Goal: Task Accomplishment & Management: Use online tool/utility

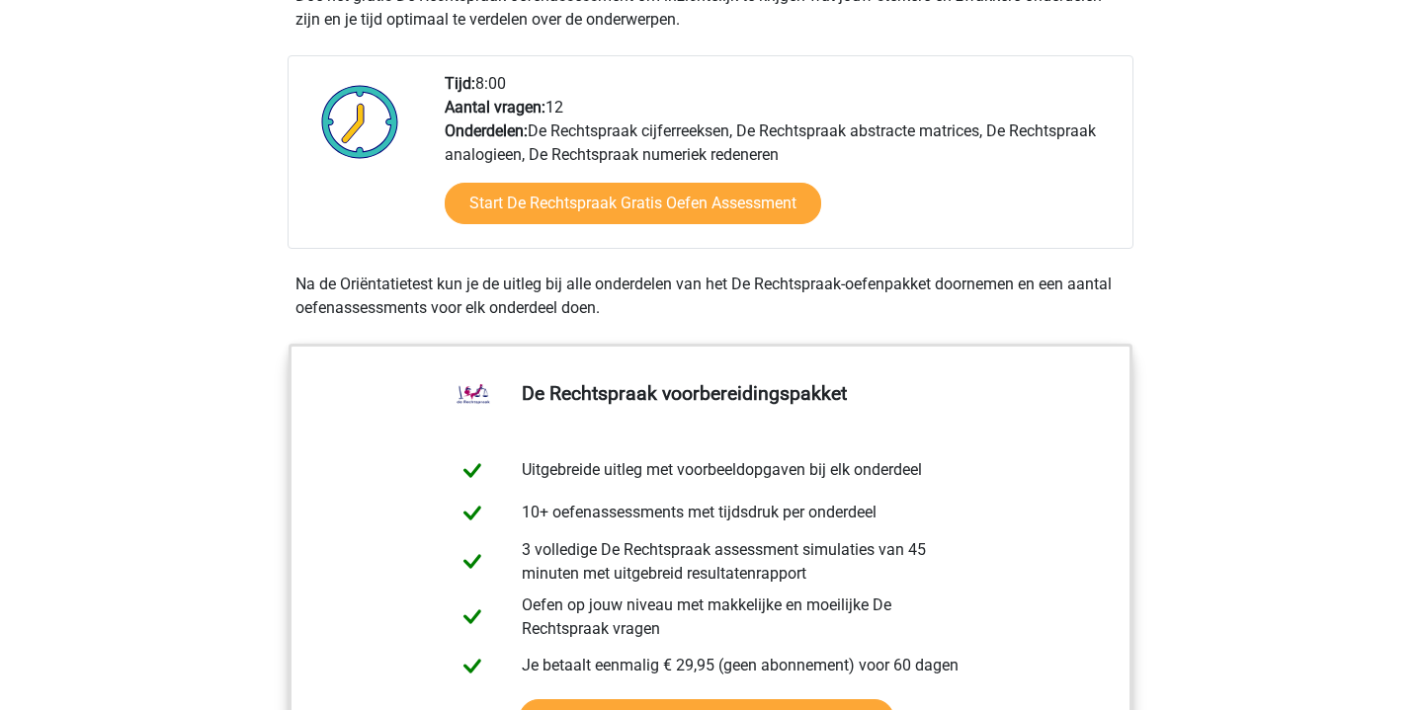
scroll to position [750, 0]
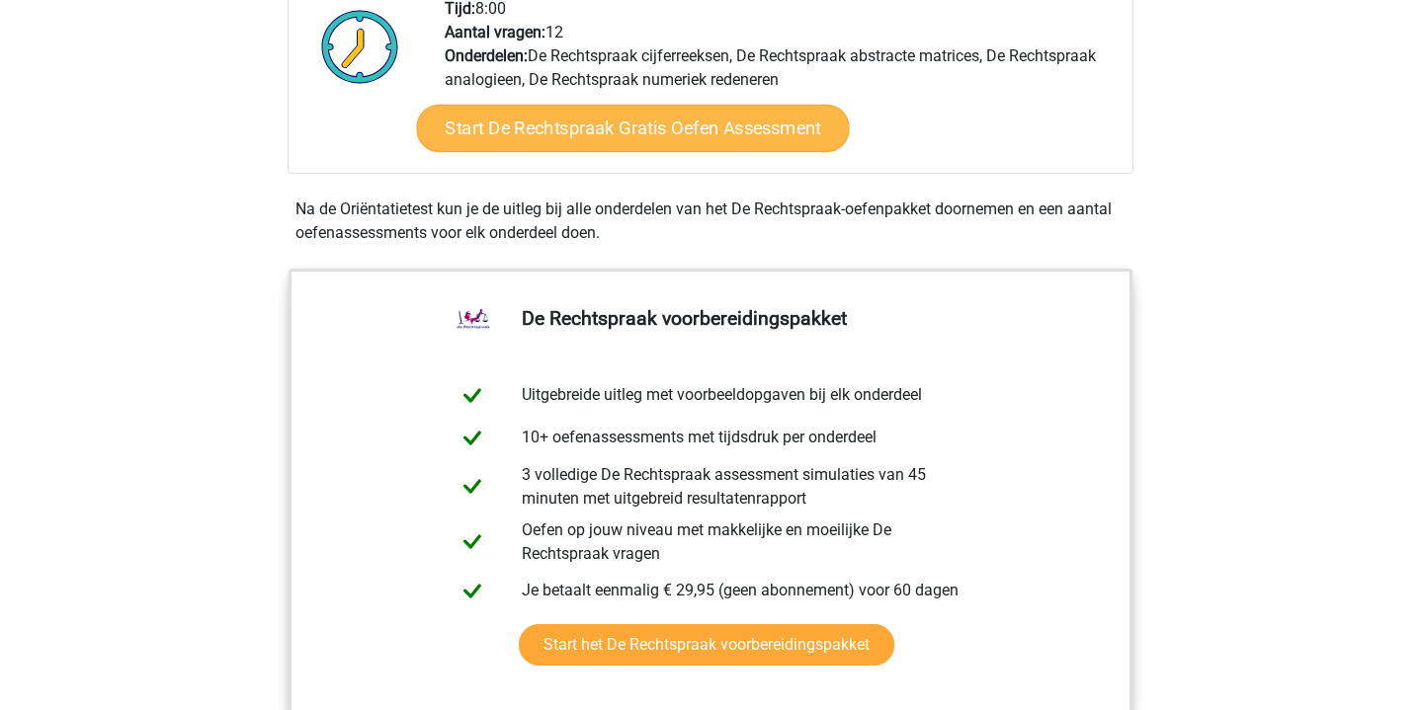
click at [677, 134] on link "Start De Rechtspraak Gratis Oefen Assessment" at bounding box center [632, 128] width 433 height 47
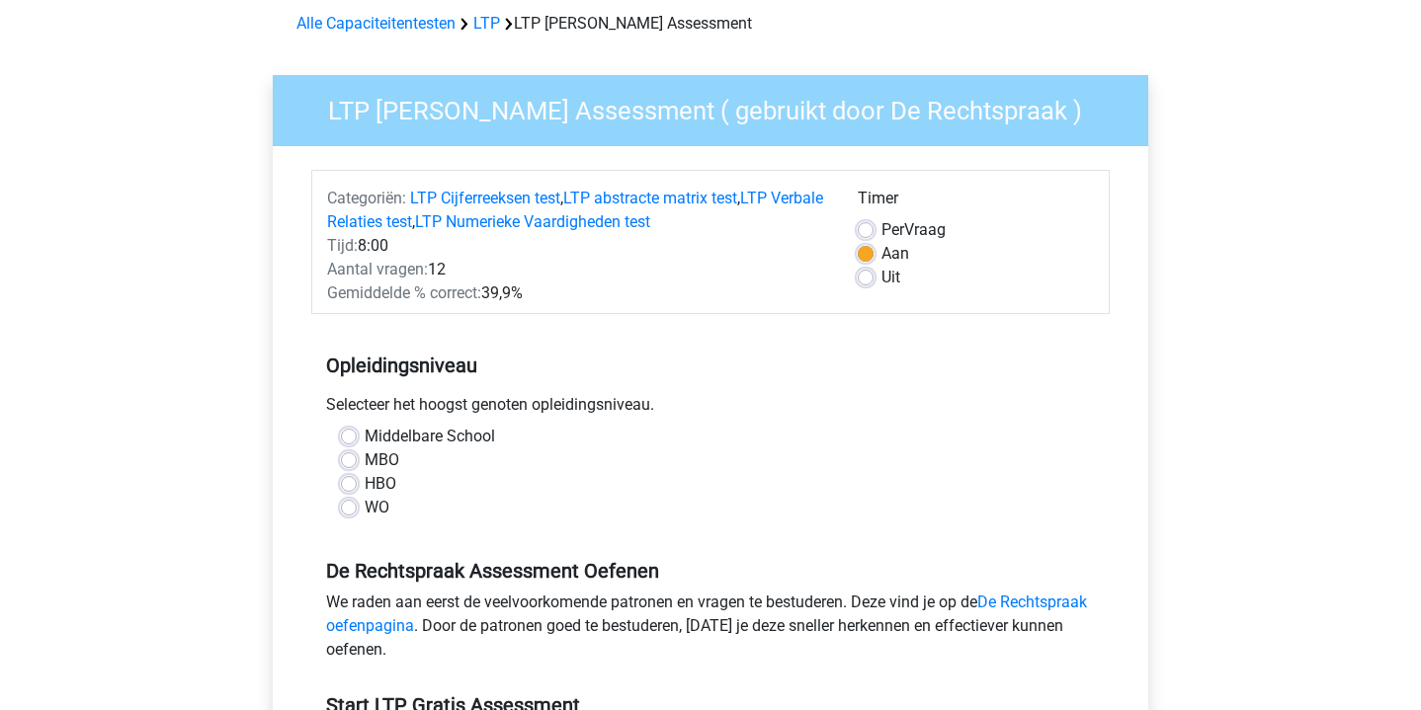
scroll to position [88, 0]
click at [365, 507] on label "WO" at bounding box center [377, 507] width 25 height 24
click at [357, 507] on input "WO" at bounding box center [349, 505] width 16 height 20
radio input "true"
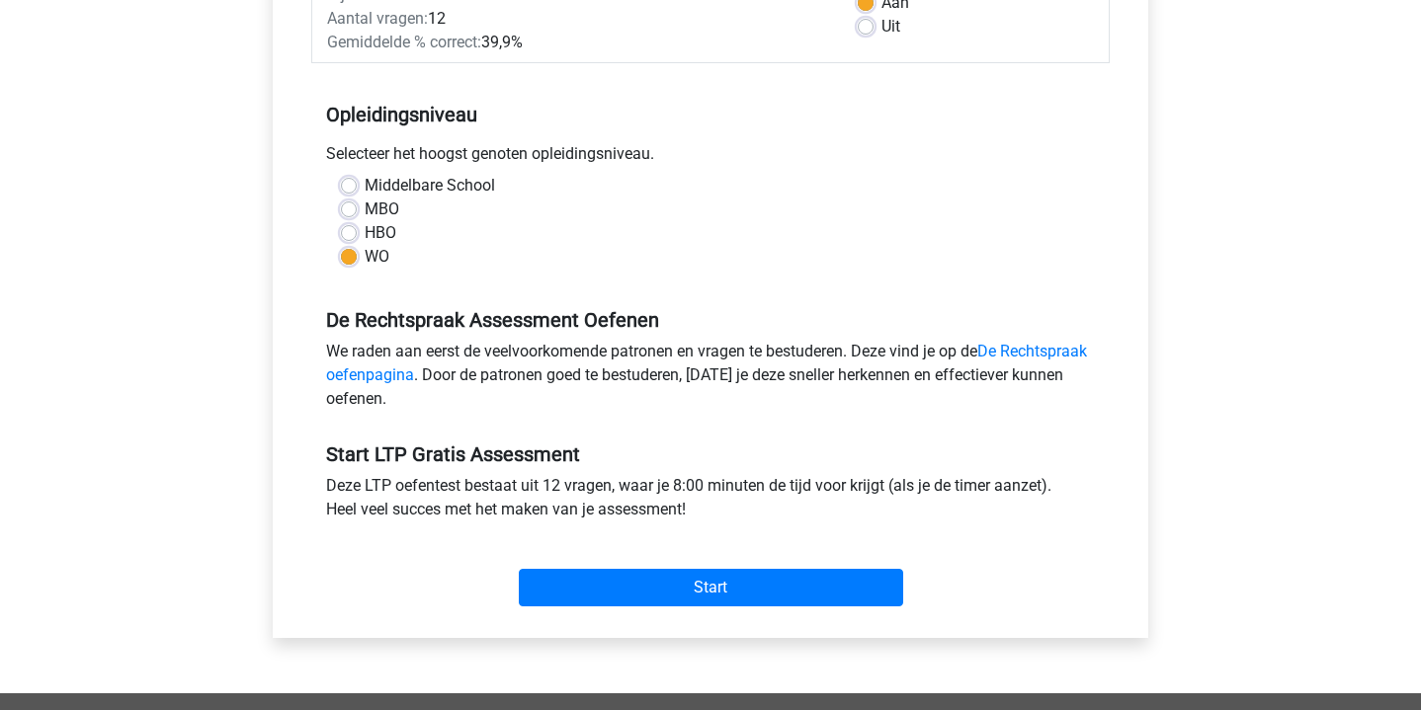
scroll to position [362, 0]
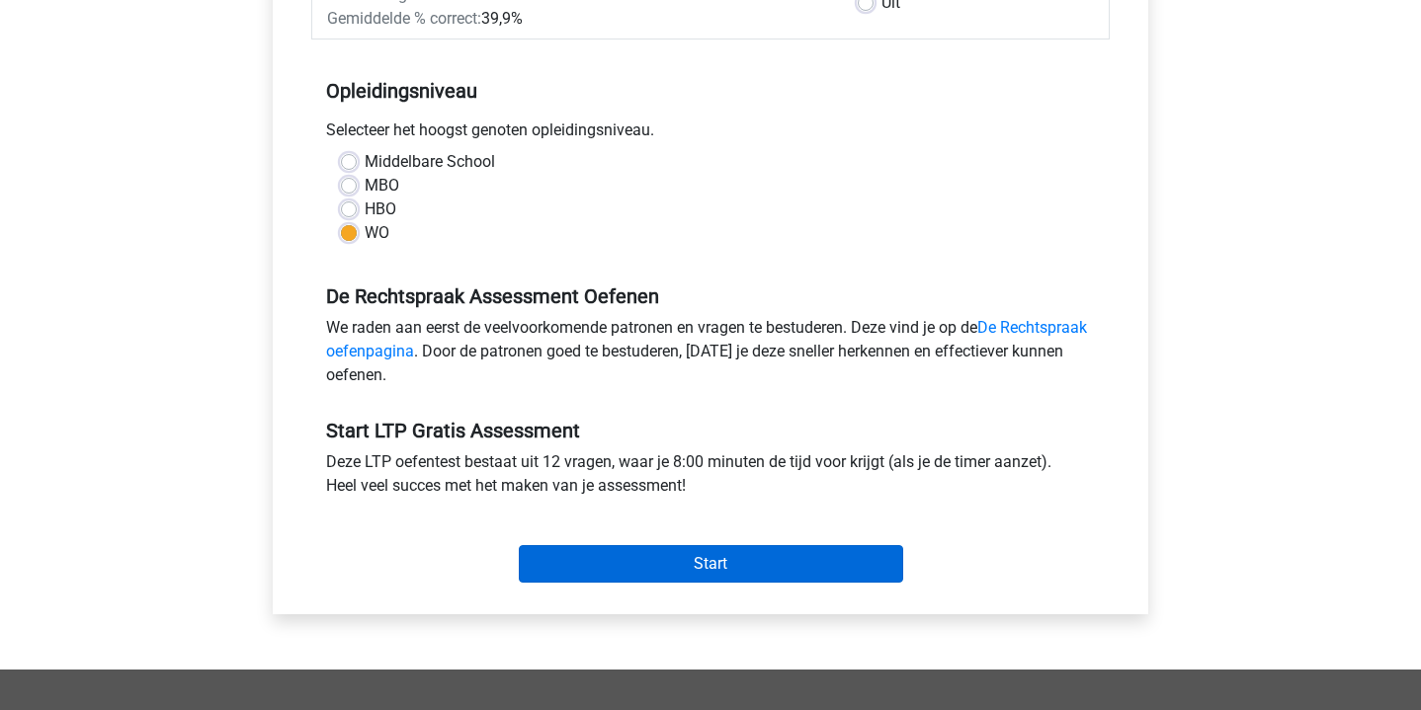
click at [545, 573] on input "Start" at bounding box center [711, 564] width 384 height 38
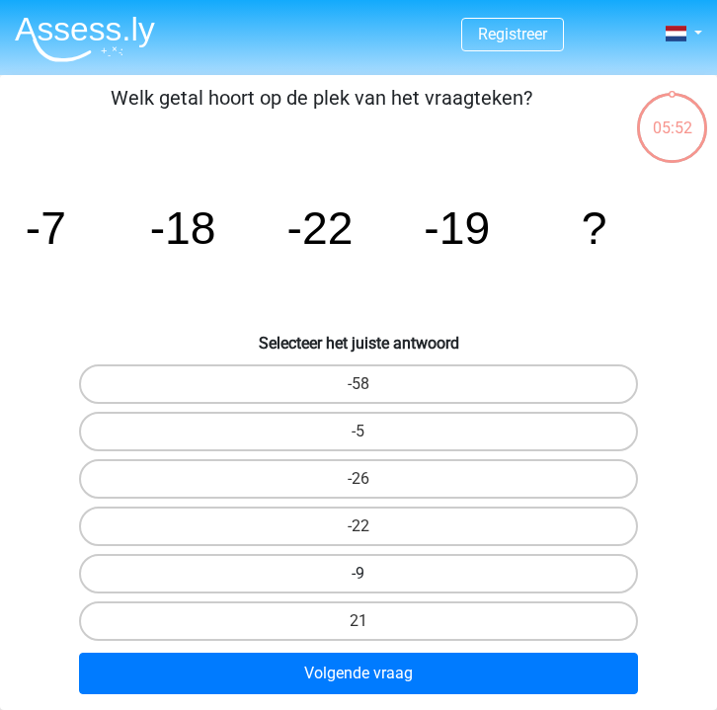
click at [411, 582] on label "-9" at bounding box center [358, 574] width 559 height 40
click at [371, 582] on input "-9" at bounding box center [365, 580] width 13 height 13
radio input "true"
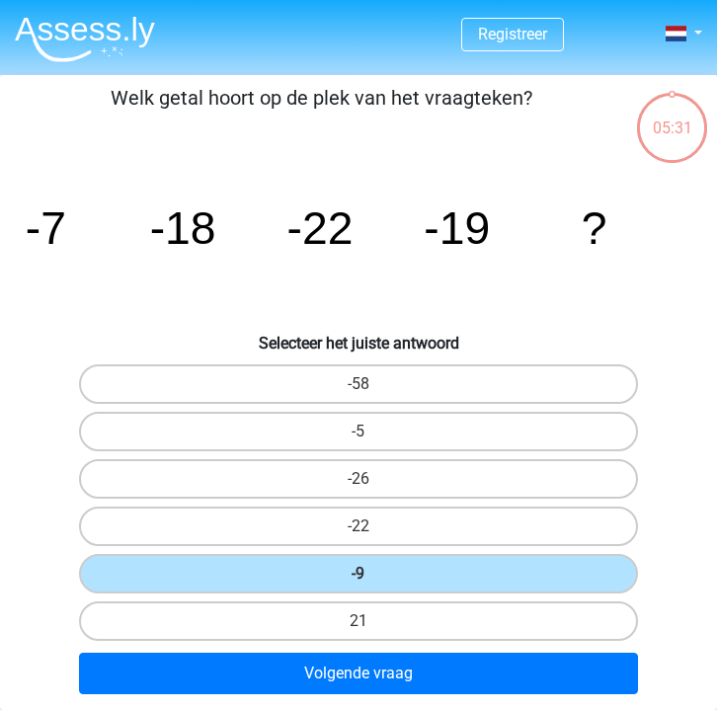
click at [679, 261] on icon "image/svg+xml -7 -18 -22 -19 ?" at bounding box center [359, 244] width 686 height 172
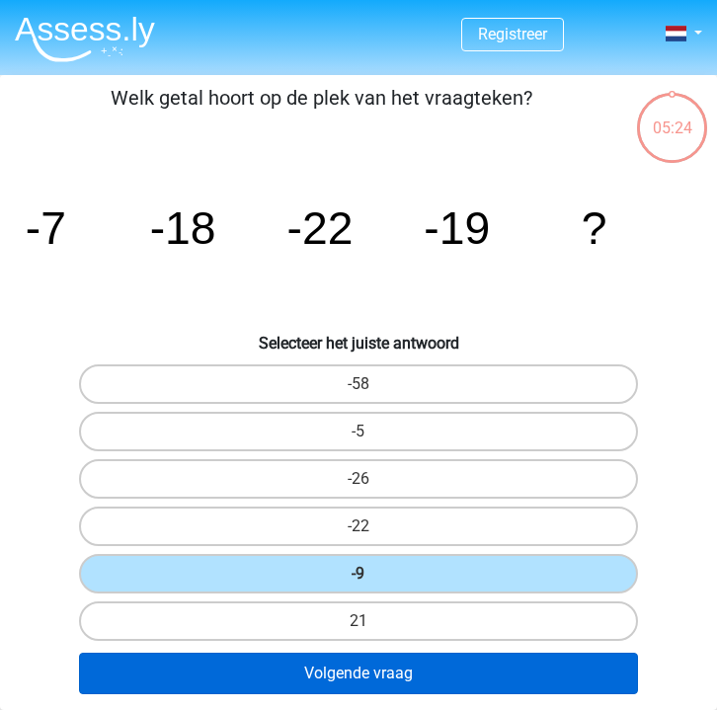
click at [577, 669] on button "Volgende vraag" at bounding box center [358, 673] width 559 height 41
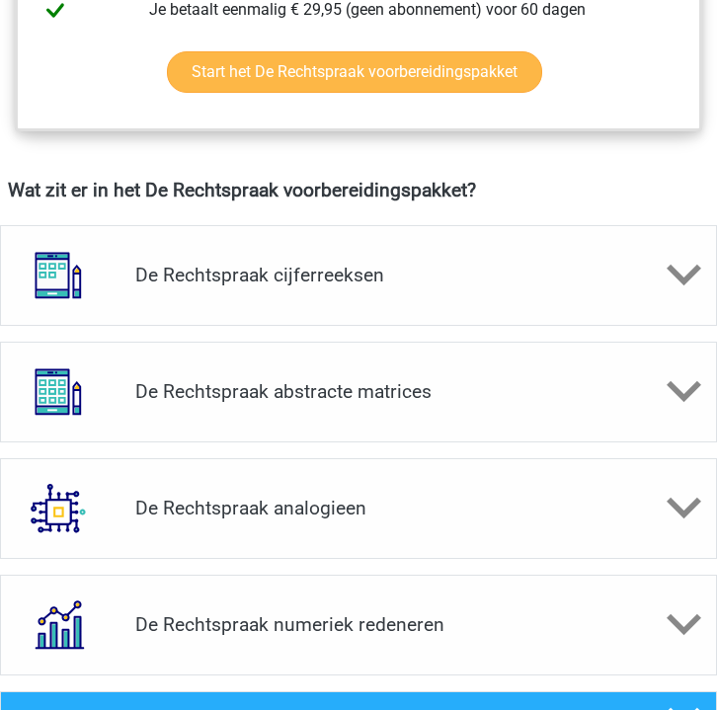
scroll to position [1610, 0]
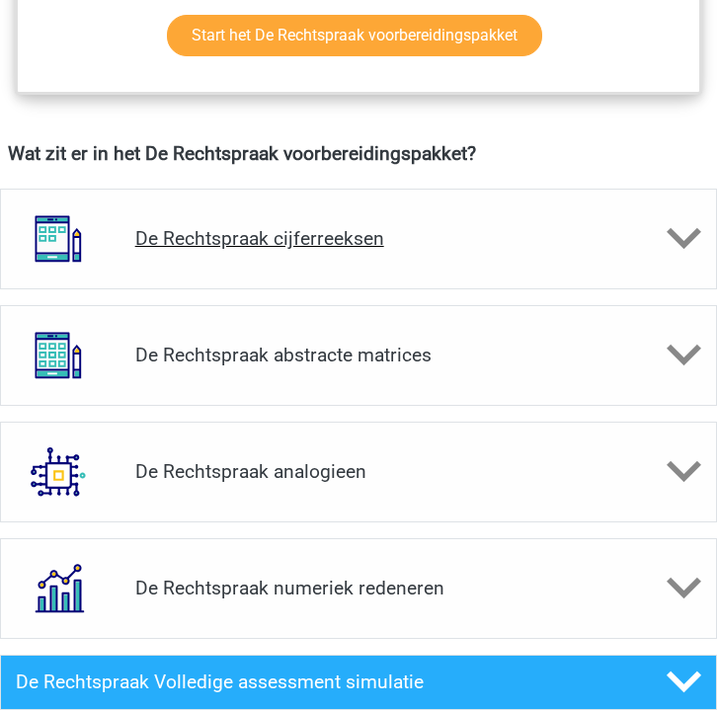
click at [456, 248] on h4 "De Rechtspraak cijferreeksen" at bounding box center [359, 238] width 448 height 23
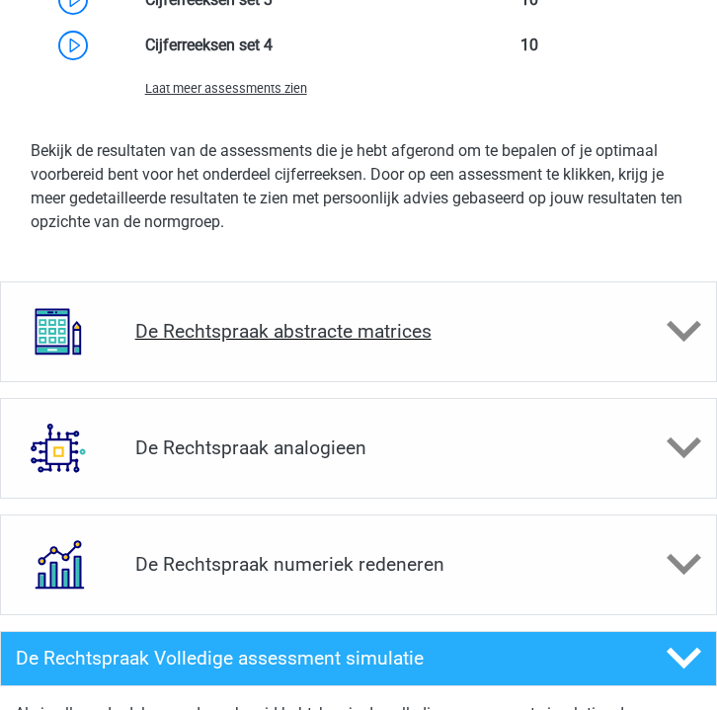
scroll to position [2817, 0]
